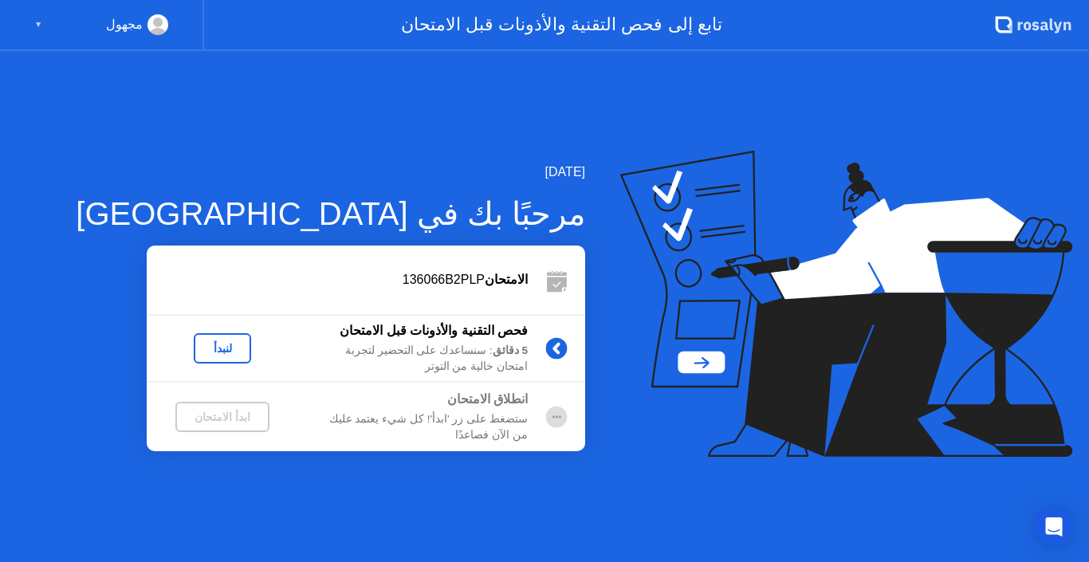
click at [227, 346] on div "لنبدأ" at bounding box center [222, 348] width 45 height 13
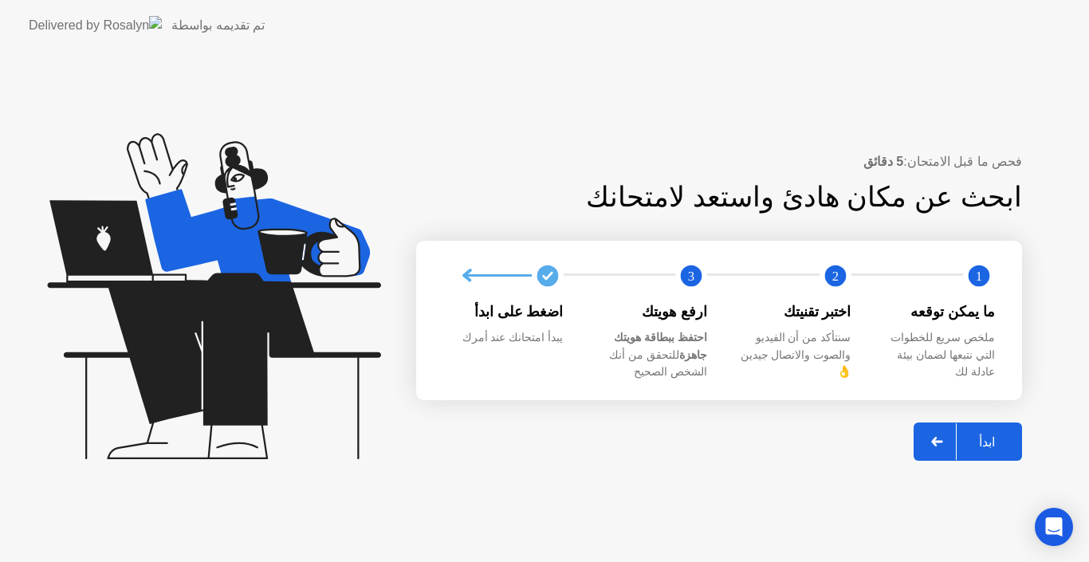
click at [227, 346] on icon at bounding box center [213, 296] width 333 height 326
click at [931, 432] on div at bounding box center [937, 441] width 38 height 37
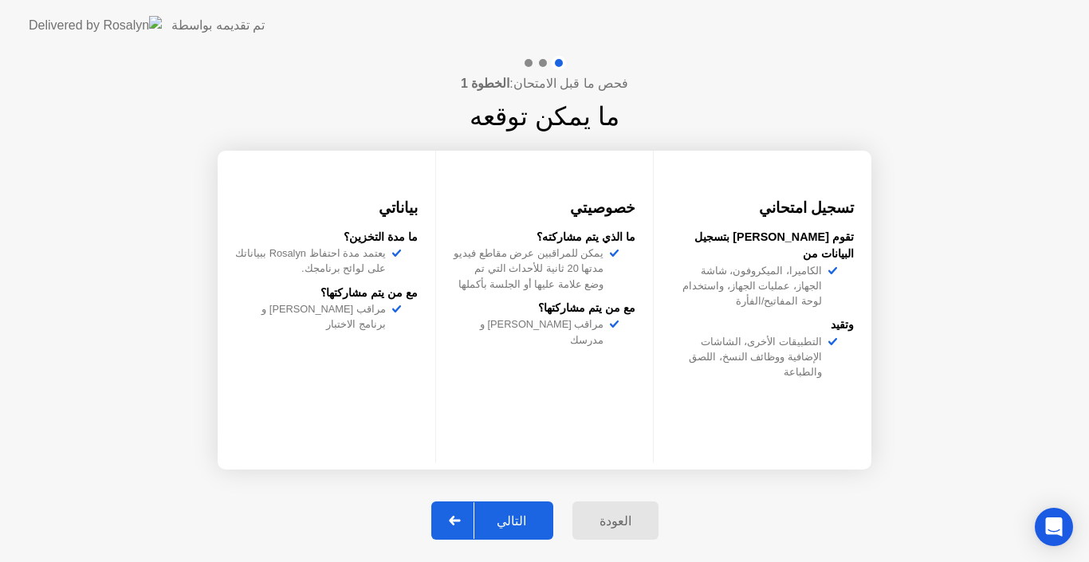
click at [456, 530] on div at bounding box center [455, 520] width 38 height 37
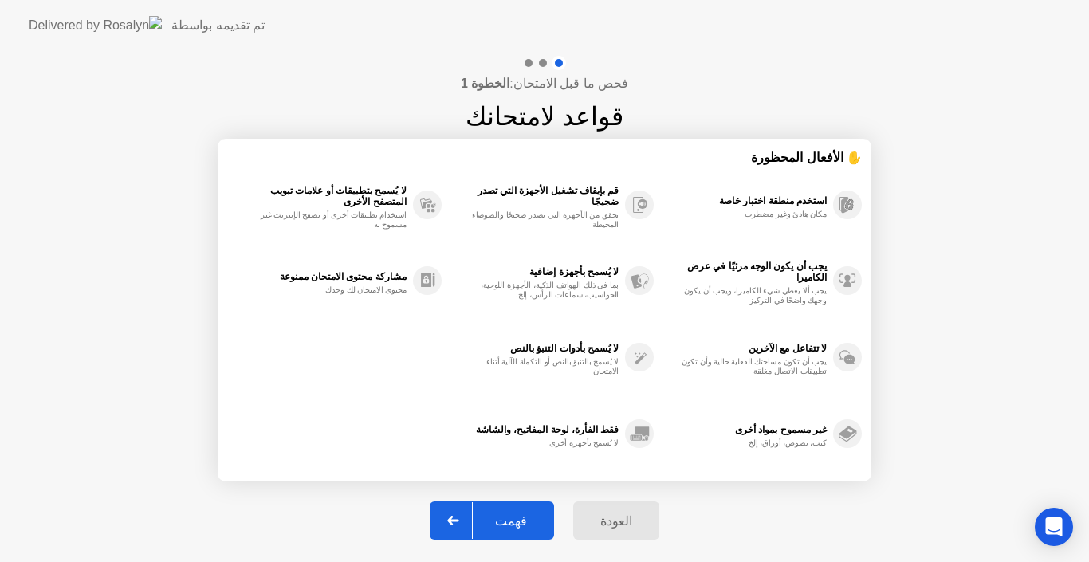
click at [454, 524] on div at bounding box center [453, 520] width 38 height 37
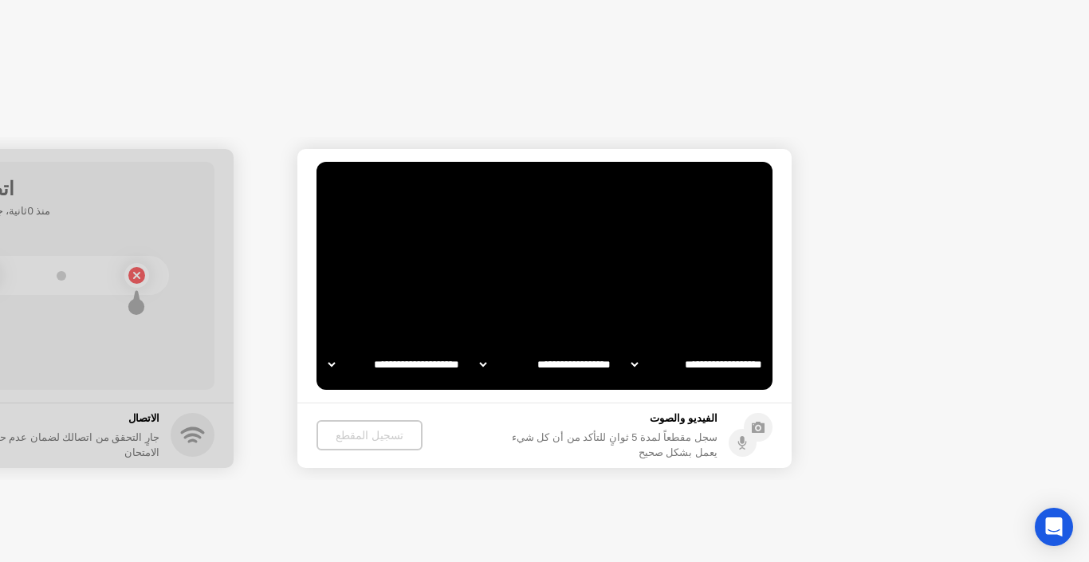
select select "**********"
select select "*******"
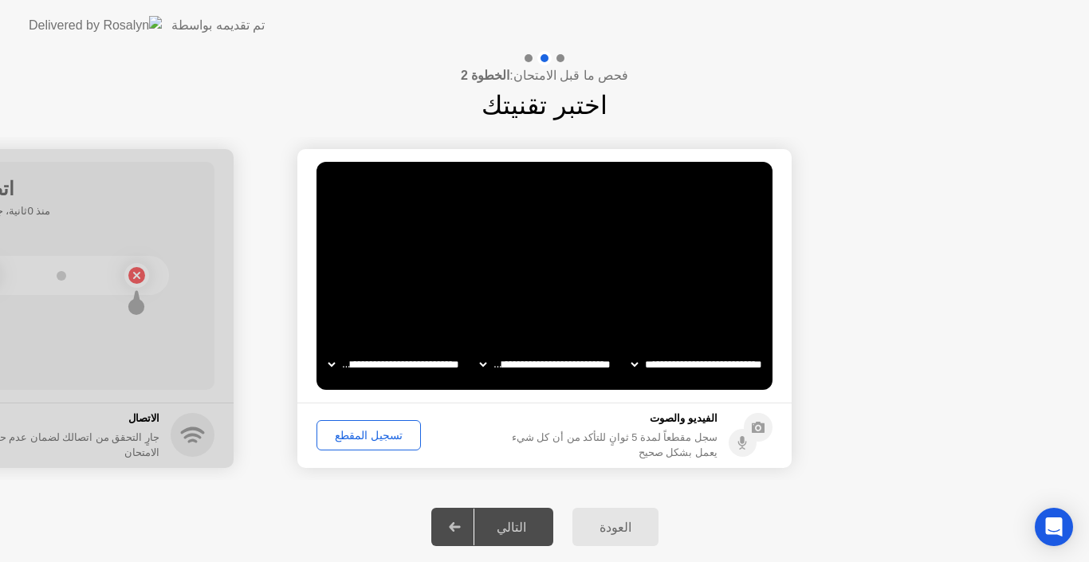
click at [377, 435] on div "تسجيل المقطع" at bounding box center [368, 435] width 93 height 13
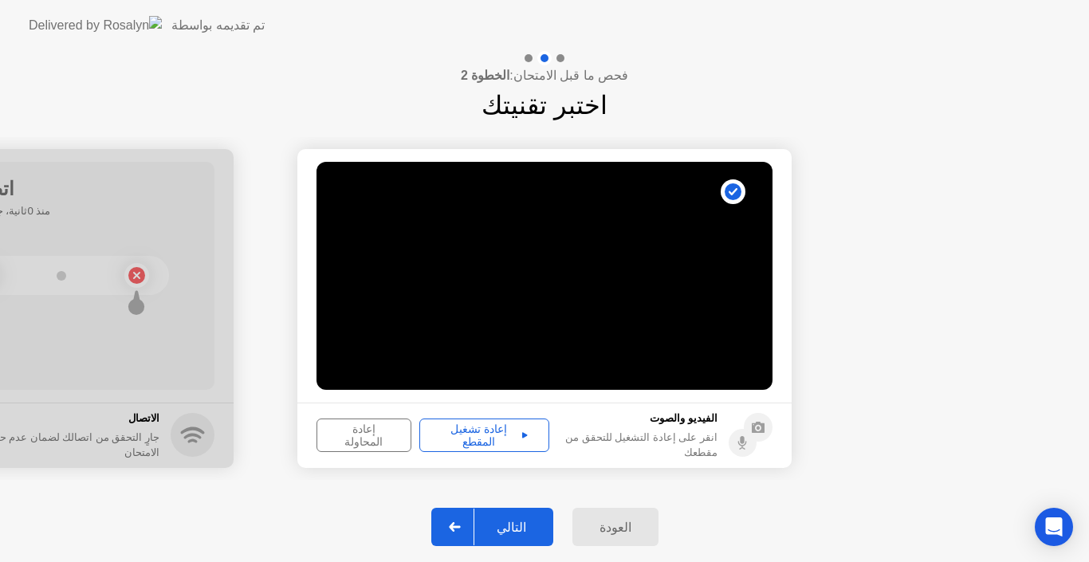
click at [476, 429] on div "إعادة تشغيل المقطع" at bounding box center [484, 435] width 119 height 26
click at [461, 528] on icon at bounding box center [455, 527] width 12 height 10
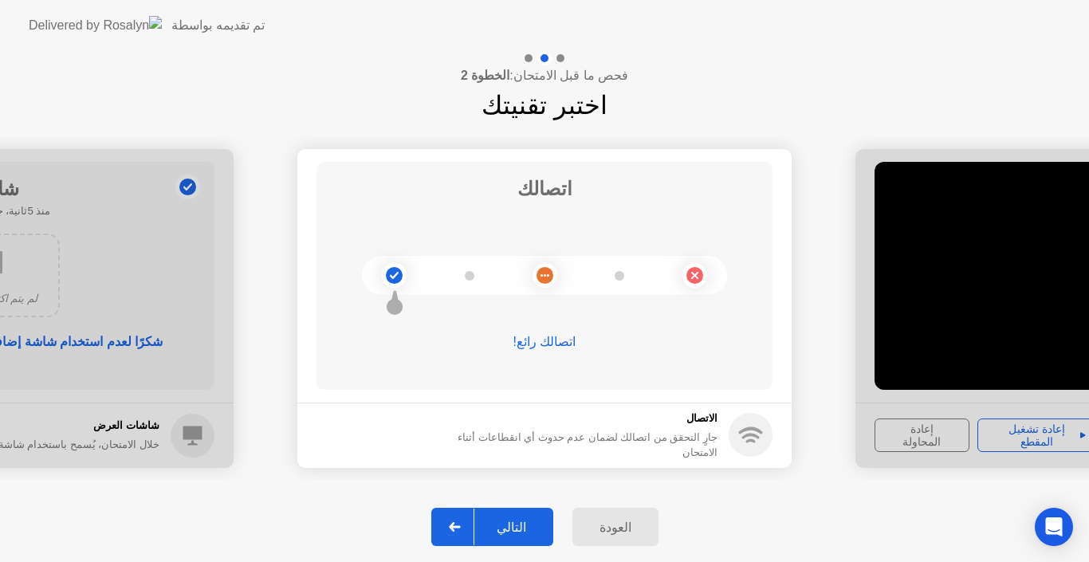
click at [461, 528] on icon at bounding box center [455, 527] width 12 height 10
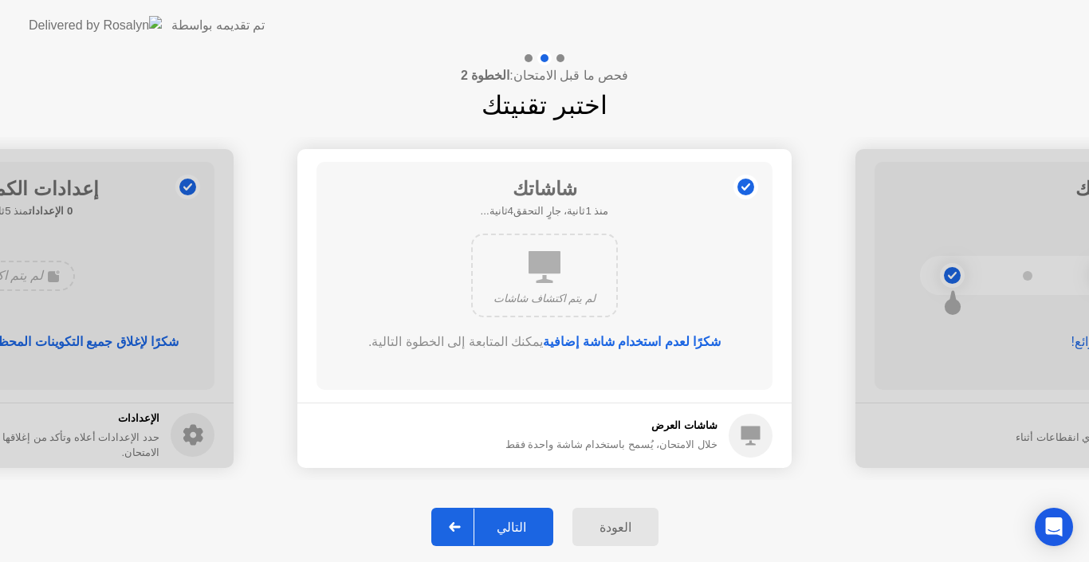
click at [461, 528] on icon at bounding box center [455, 527] width 12 height 10
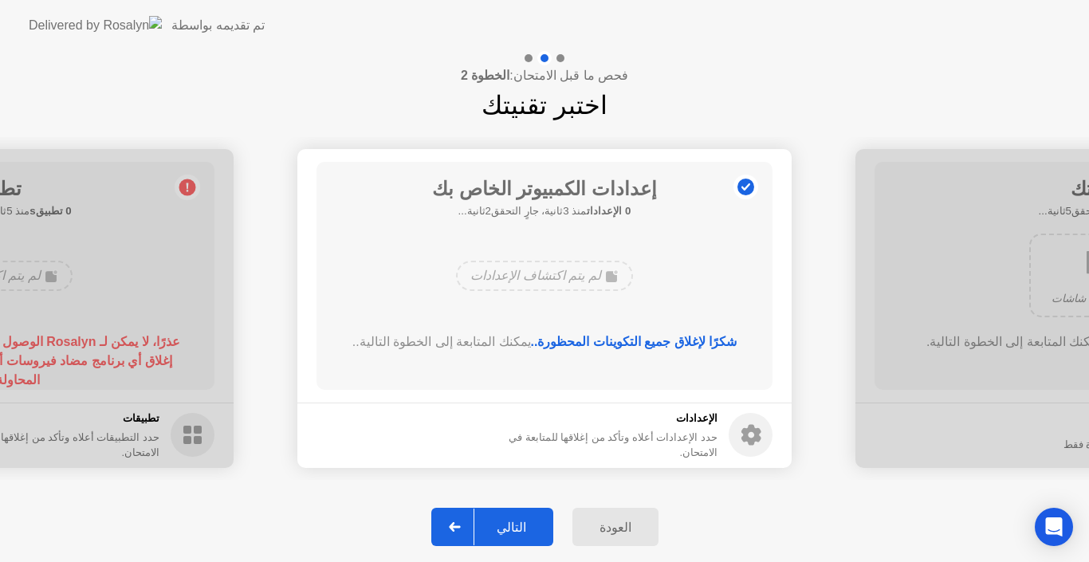
click at [461, 528] on icon at bounding box center [455, 527] width 12 height 10
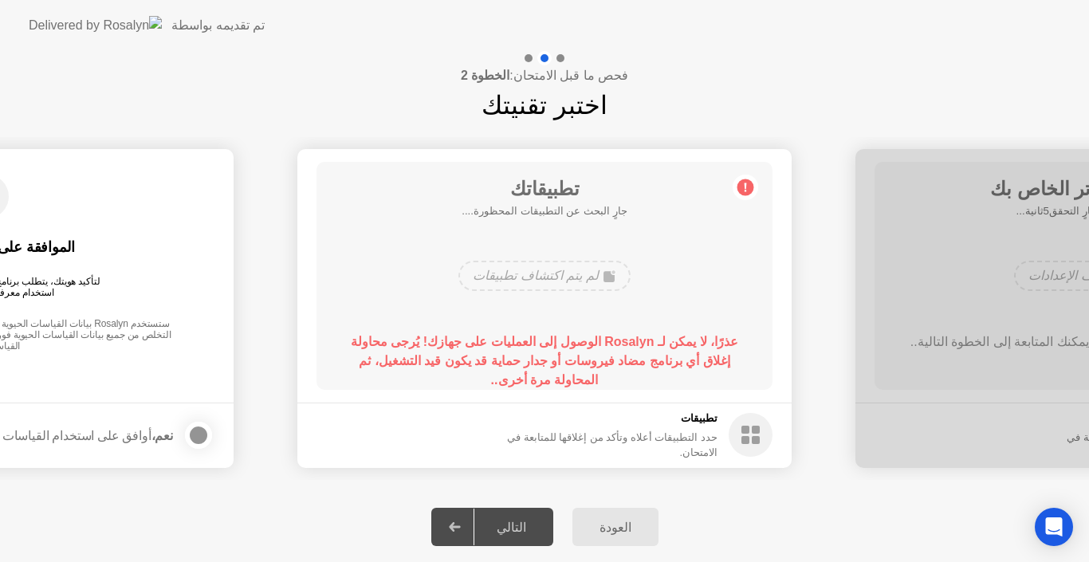
click at [548, 281] on div "لم يتم اكتشاف تطبيقات" at bounding box center [543, 276] width 171 height 30
click at [460, 528] on icon at bounding box center [454, 527] width 11 height 10
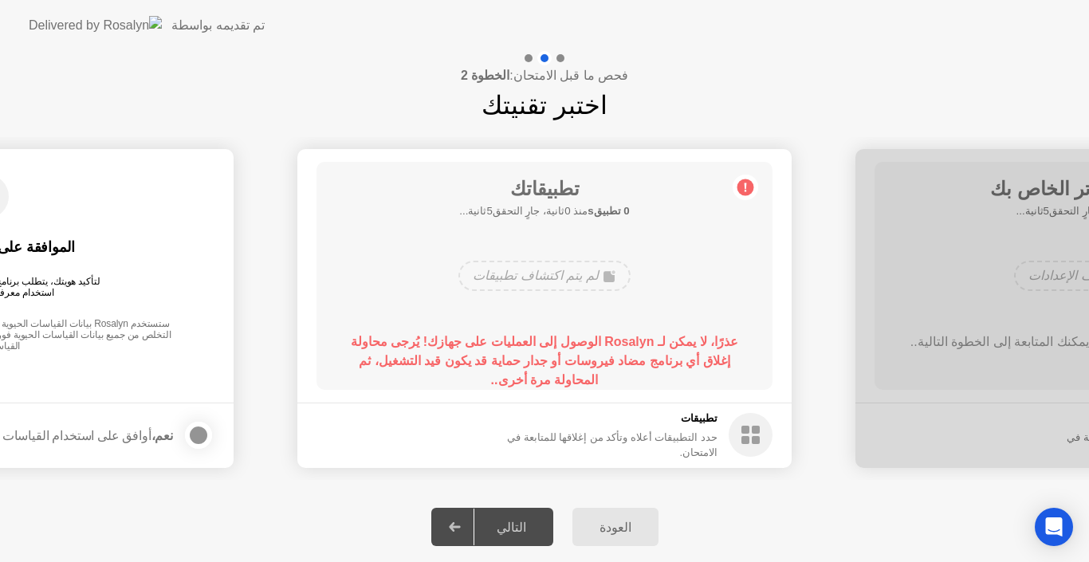
click at [748, 186] on circle at bounding box center [745, 187] width 17 height 17
click at [572, 283] on div "لم يتم اكتشاف تطبيقات" at bounding box center [543, 276] width 171 height 30
click at [509, 524] on div "التالي" at bounding box center [511, 527] width 74 height 15
